Goal: Task Accomplishment & Management: Use online tool/utility

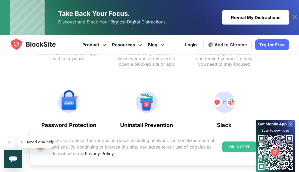
scroll to position [628, 0]
click at [218, 46] on span "Add to Chrome" at bounding box center [231, 44] width 33 height 5
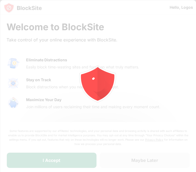
click at [56, 160] on div at bounding box center [98, 86] width 196 height 172
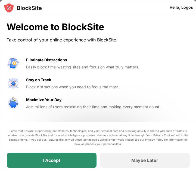
click at [78, 157] on div "I Accept" at bounding box center [52, 159] width 90 height 15
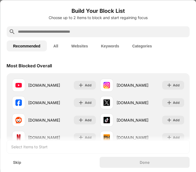
click at [55, 32] on input "text" at bounding box center [102, 31] width 170 height 7
click at [111, 32] on input "text" at bounding box center [102, 31] width 170 height 7
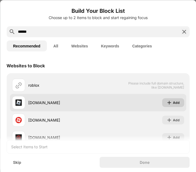
click at [175, 101] on div "Add" at bounding box center [176, 102] width 7 height 5
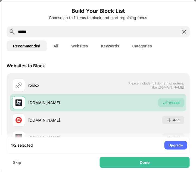
click at [126, 33] on input "******" at bounding box center [97, 31] width 161 height 7
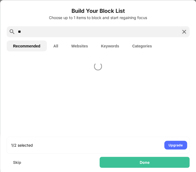
type input "*"
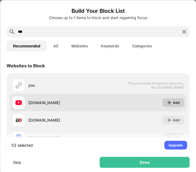
type input "***"
click at [178, 102] on div "Add" at bounding box center [176, 102] width 7 height 5
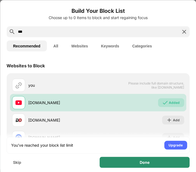
click at [153, 163] on div "Done" at bounding box center [145, 161] width 90 height 11
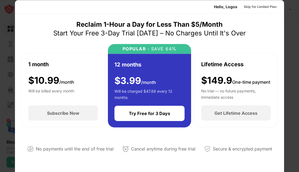
click at [264, 7] on div "Skip for Limited Plan" at bounding box center [260, 6] width 33 height 5
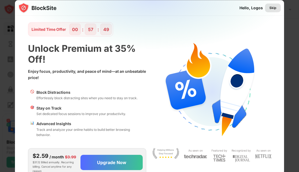
click at [271, 7] on div "Skip" at bounding box center [272, 7] width 7 height 5
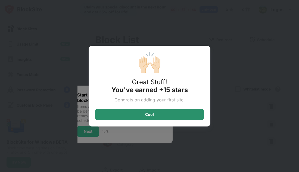
click at [172, 113] on div "Cool" at bounding box center [149, 114] width 109 height 11
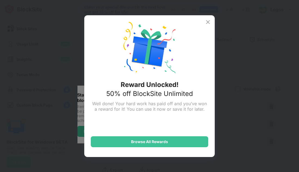
click at [208, 21] on img at bounding box center [208, 22] width 7 height 7
